Goal: Information Seeking & Learning: Learn about a topic

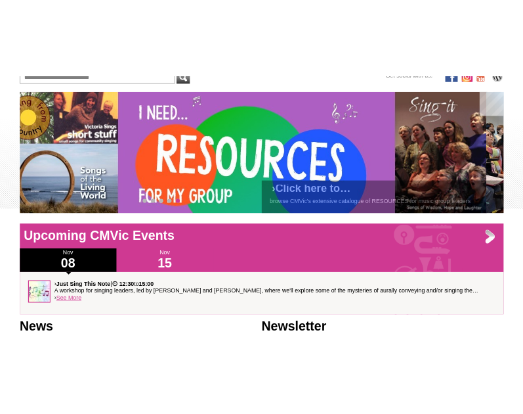
scroll to position [248, 0]
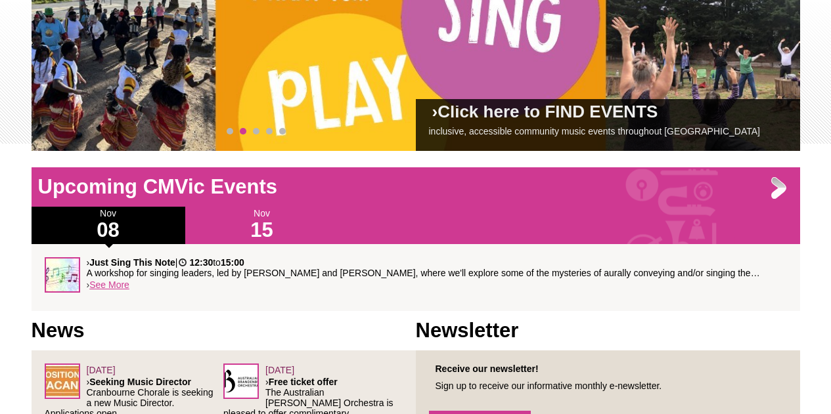
click at [362, 322] on h1 "News" at bounding box center [224, 331] width 384 height 26
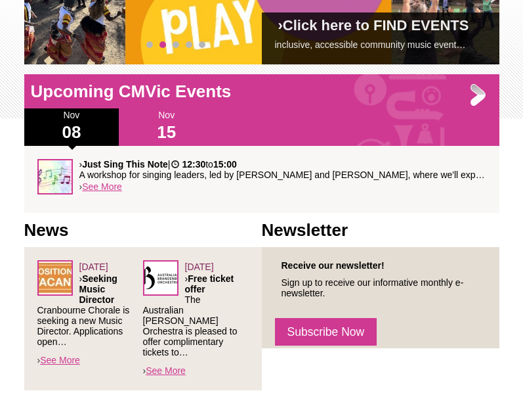
scroll to position [274, 0]
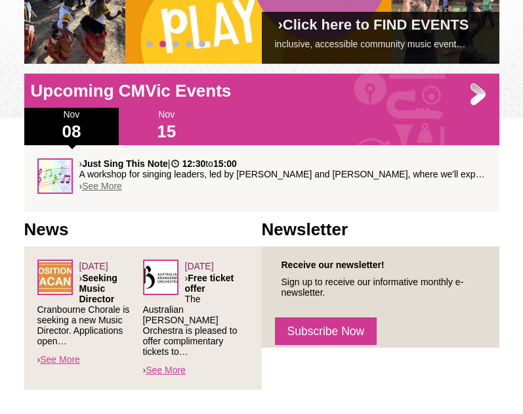
click at [108, 189] on link "See More" at bounding box center [102, 186] width 40 height 11
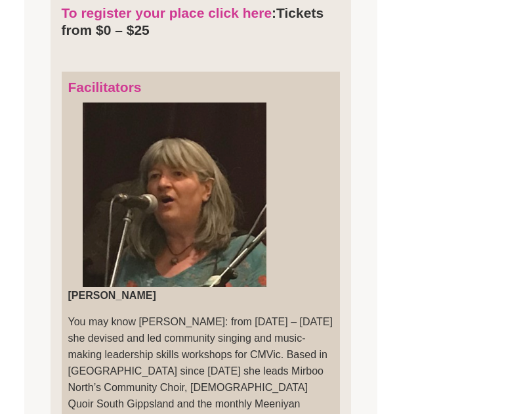
scroll to position [672, 0]
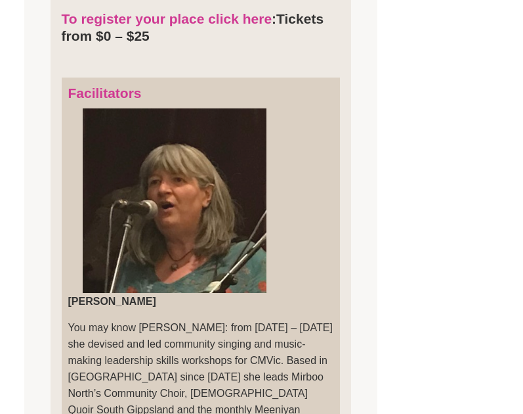
click at [307, 319] on p "You may know Jane Coker: from 2002 – 2018 she devised and led community singing…" at bounding box center [200, 376] width 265 height 115
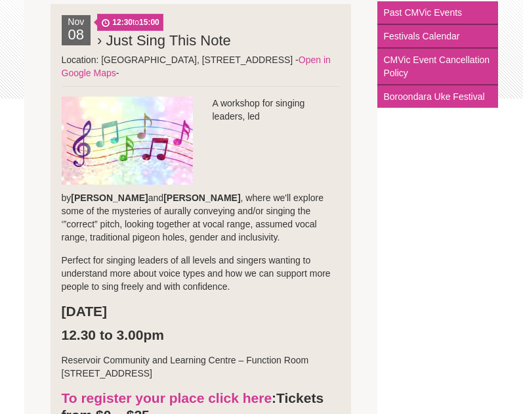
scroll to position [293, 0]
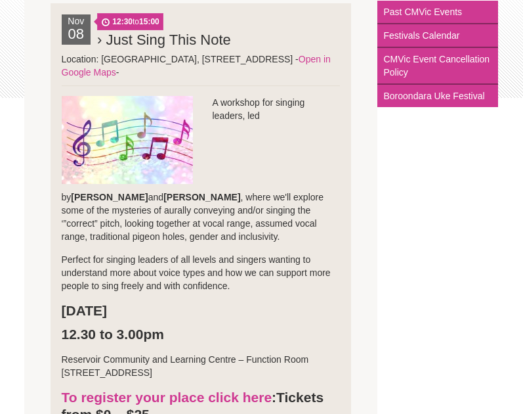
click at [111, 108] on img at bounding box center [127, 140] width 131 height 88
click at [246, 160] on p "A workshop for singing leaders, led by Jane Coker and Gaby Kruithof , where we'…" at bounding box center [201, 169] width 278 height 147
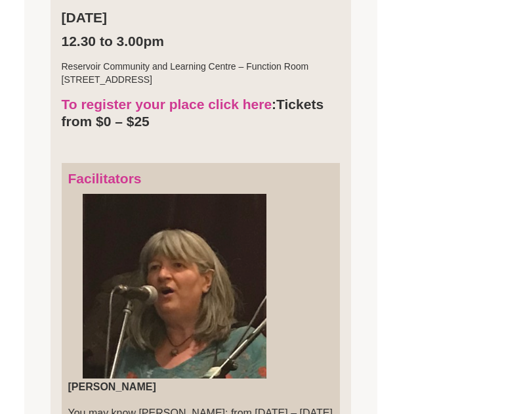
scroll to position [673, 0]
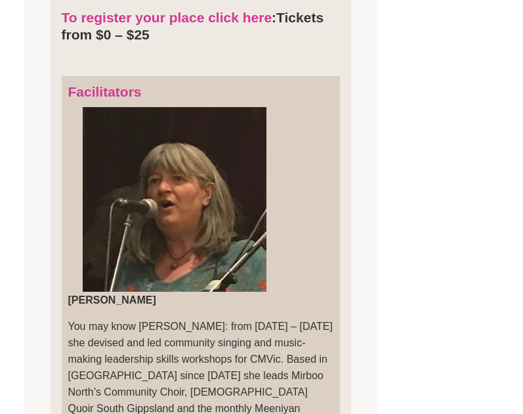
drag, startPoint x: 169, startPoint y: 174, endPoint x: 301, endPoint y: 153, distance: 133.0
click at [301, 318] on p "You may know Jane Coker: from 2002 – 2018 she devised and led community singing…" at bounding box center [200, 375] width 265 height 115
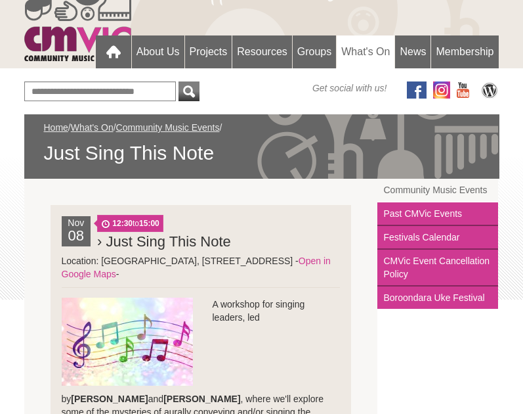
scroll to position [251, 0]
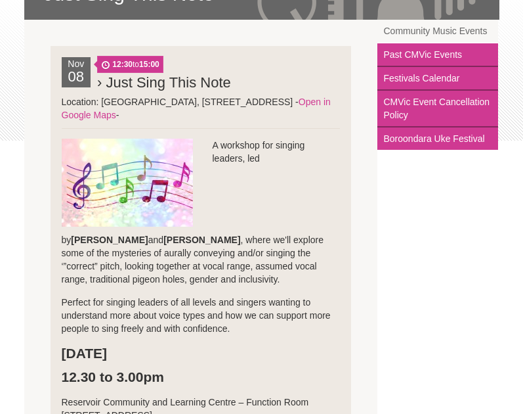
click at [292, 305] on p "Perfect for singing leaders of all levels and singers wanting to understand mor…" at bounding box center [201, 314] width 278 height 39
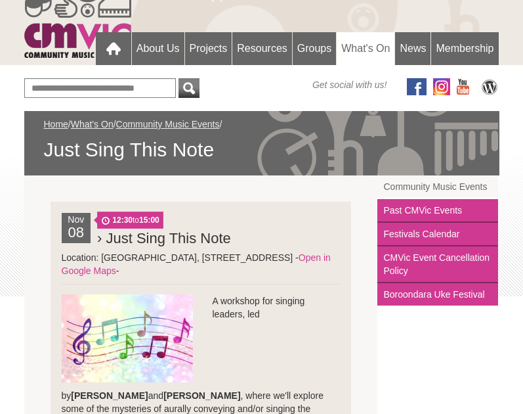
scroll to position [95, 0]
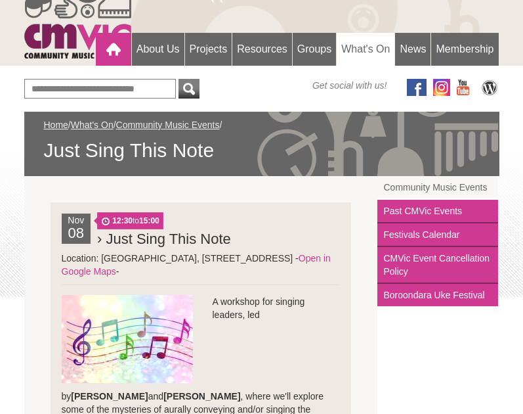
click at [106, 57] on div at bounding box center [113, 49] width 26 height 26
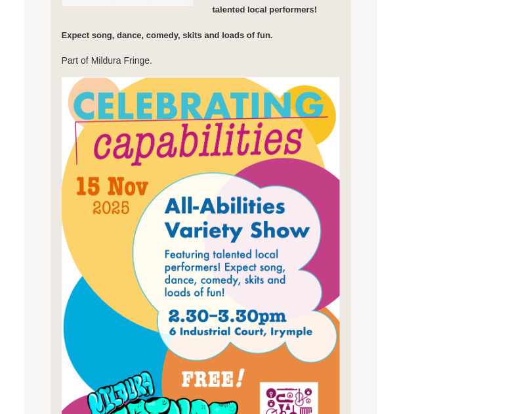
scroll to position [455, 0]
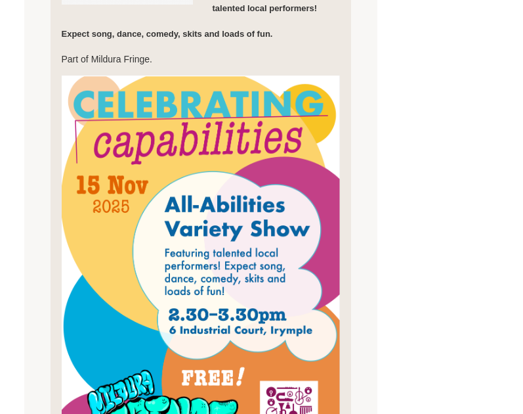
click at [423, 203] on div "[DATE] 14:30 to 15:30 › All Abilities Variety Show Open in Google Maps" at bounding box center [261, 167] width 475 height 703
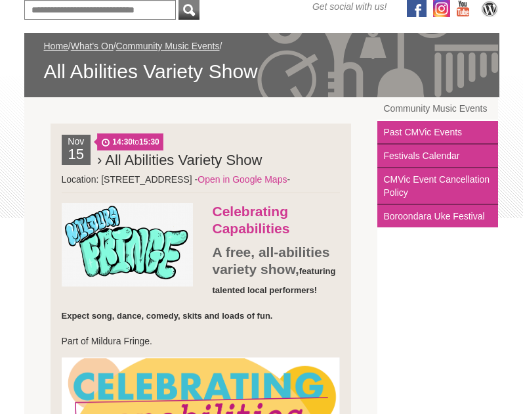
scroll to position [172, 0]
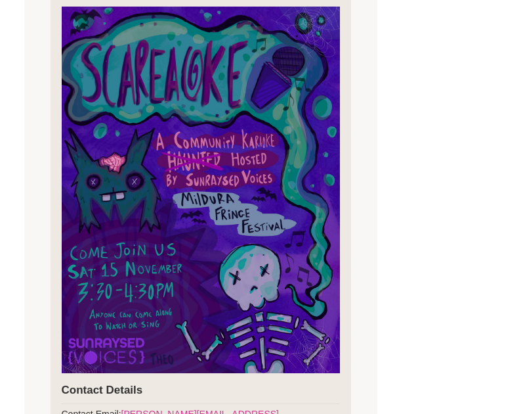
scroll to position [453, 0]
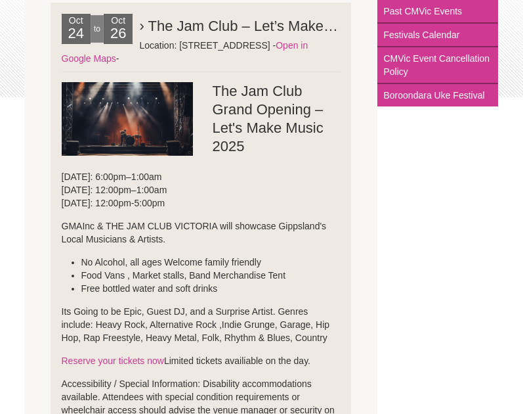
scroll to position [295, 0]
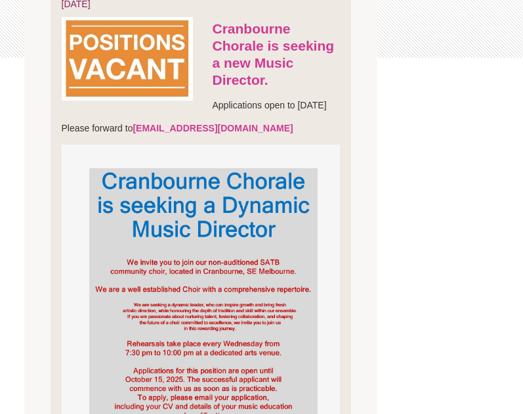
scroll to position [330, 0]
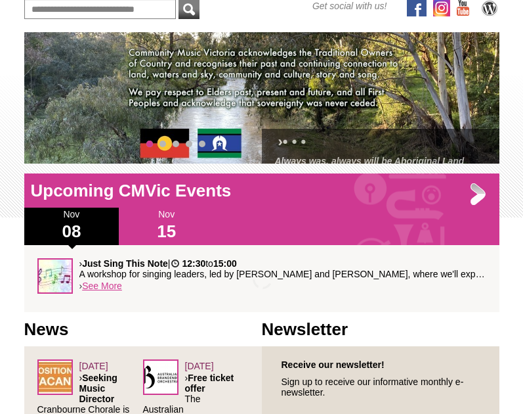
scroll to position [188, 0]
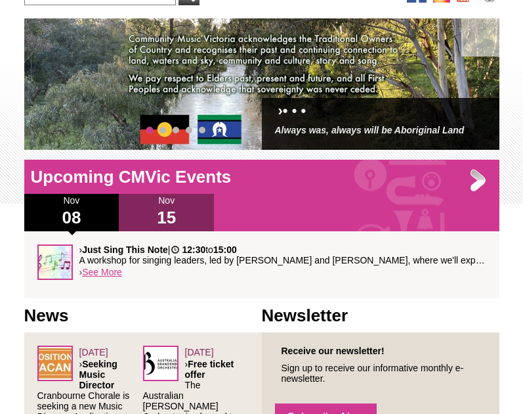
click at [167, 216] on h1 "15" at bounding box center [166, 217] width 95 height 21
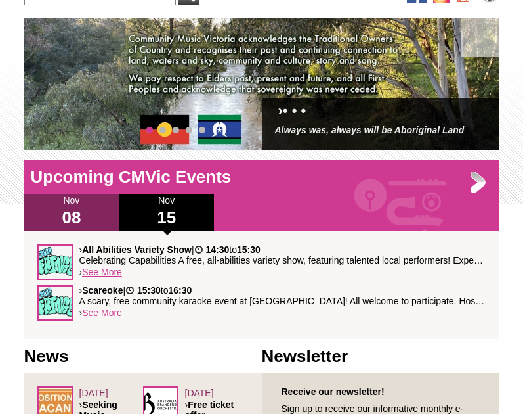
click at [87, 211] on h1 "08" at bounding box center [71, 217] width 95 height 21
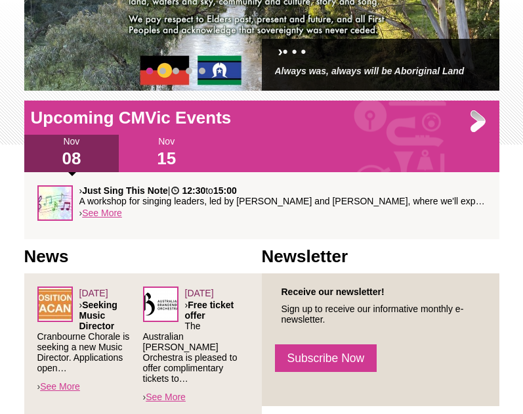
scroll to position [248, 0]
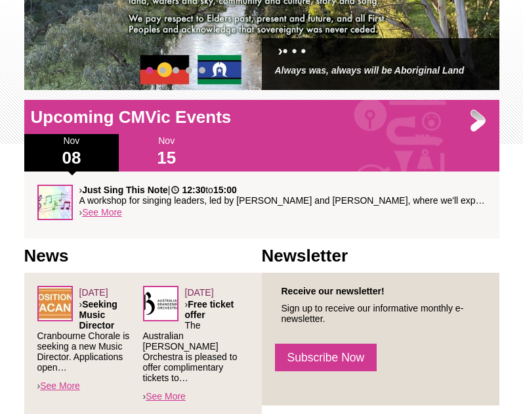
click at [9, 244] on div "Blog Support Us Contact Us Member Login 0 About Us What We Do Why We Do It" at bounding box center [261, 236] width 523 height 968
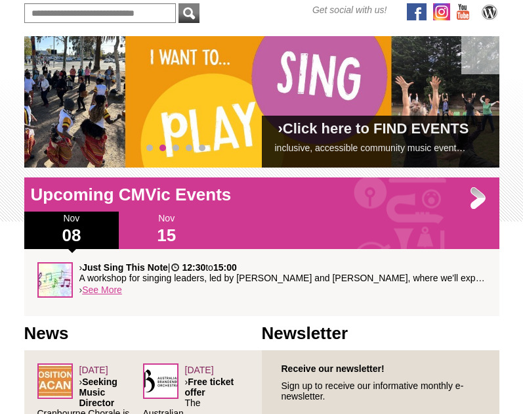
scroll to position [160, 0]
